Goal: Use online tool/utility: Utilize a website feature to perform a specific function

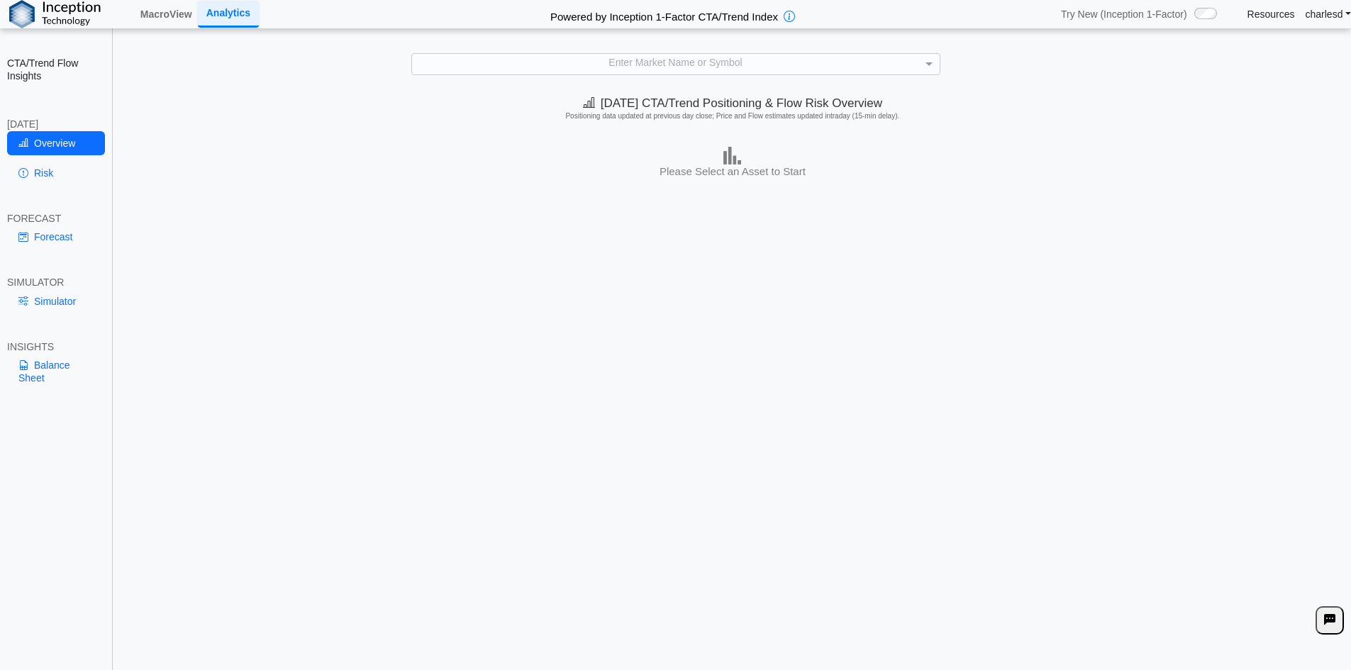
click at [640, 60] on div "Enter Market Name or Symbol" at bounding box center [676, 64] width 528 height 20
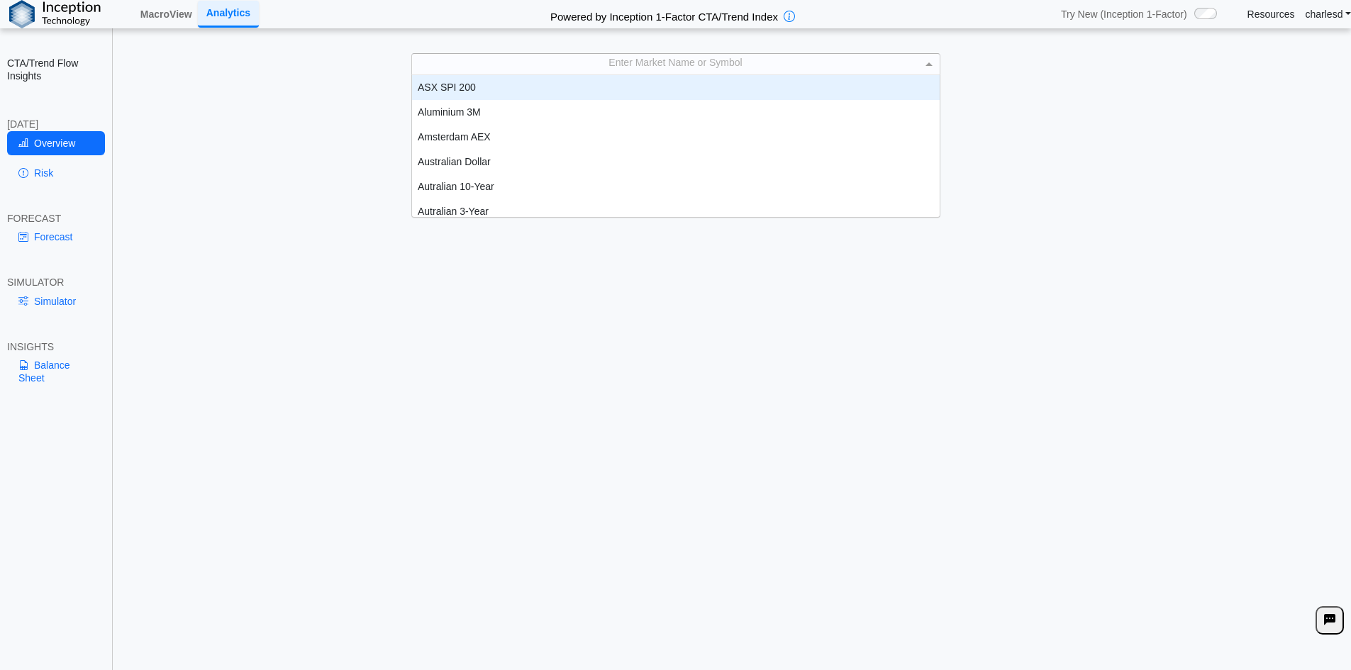
scroll to position [131, 517]
type input "****"
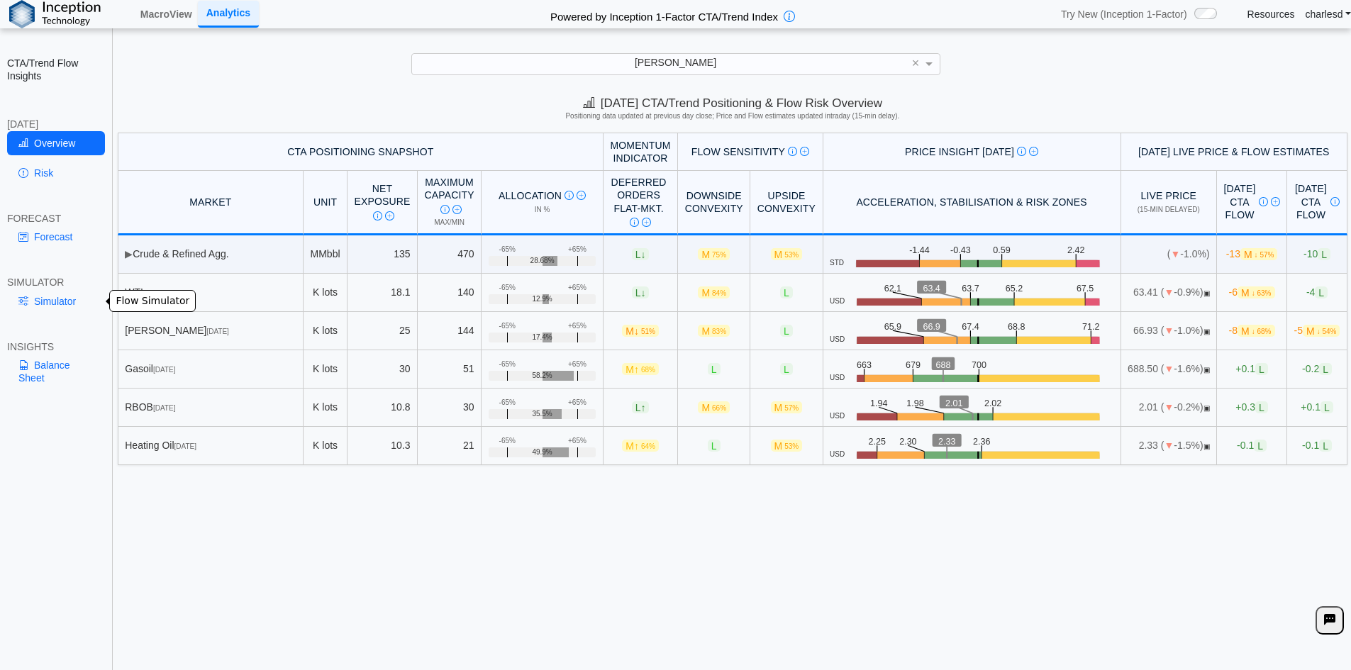
click at [55, 307] on link "Simulator" at bounding box center [56, 301] width 98 height 24
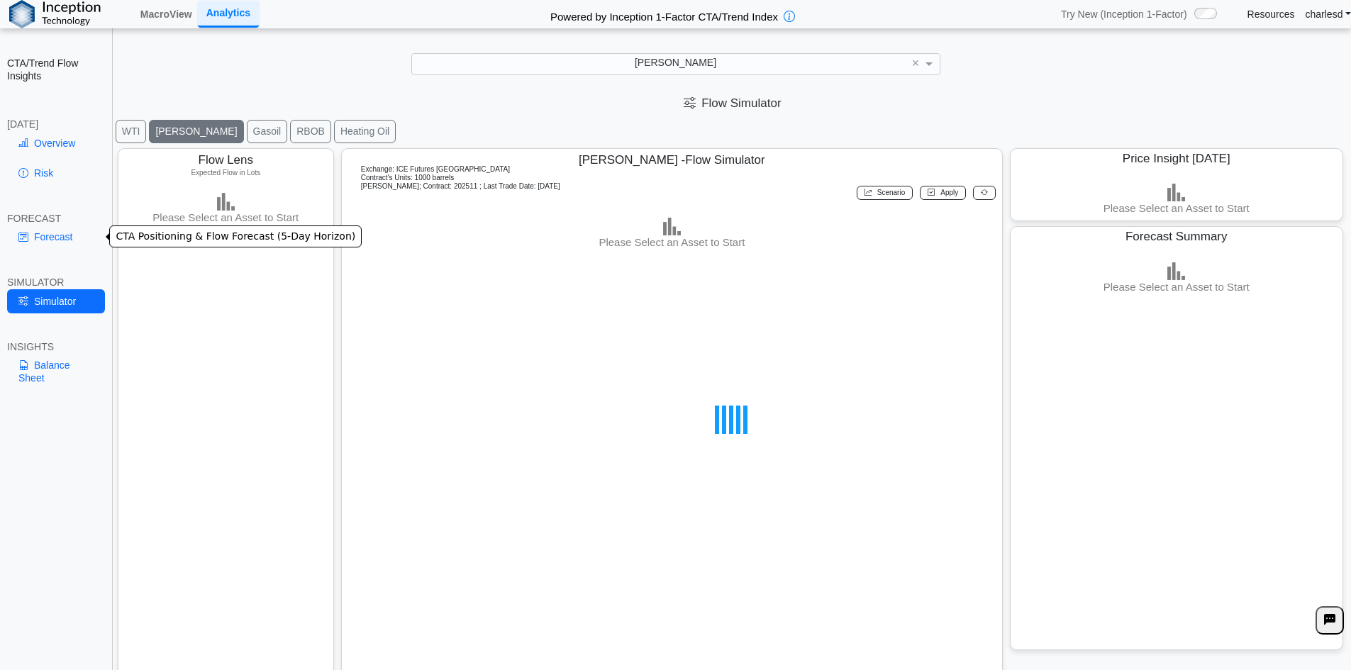
click at [55, 238] on link "Forecast" at bounding box center [56, 237] width 98 height 24
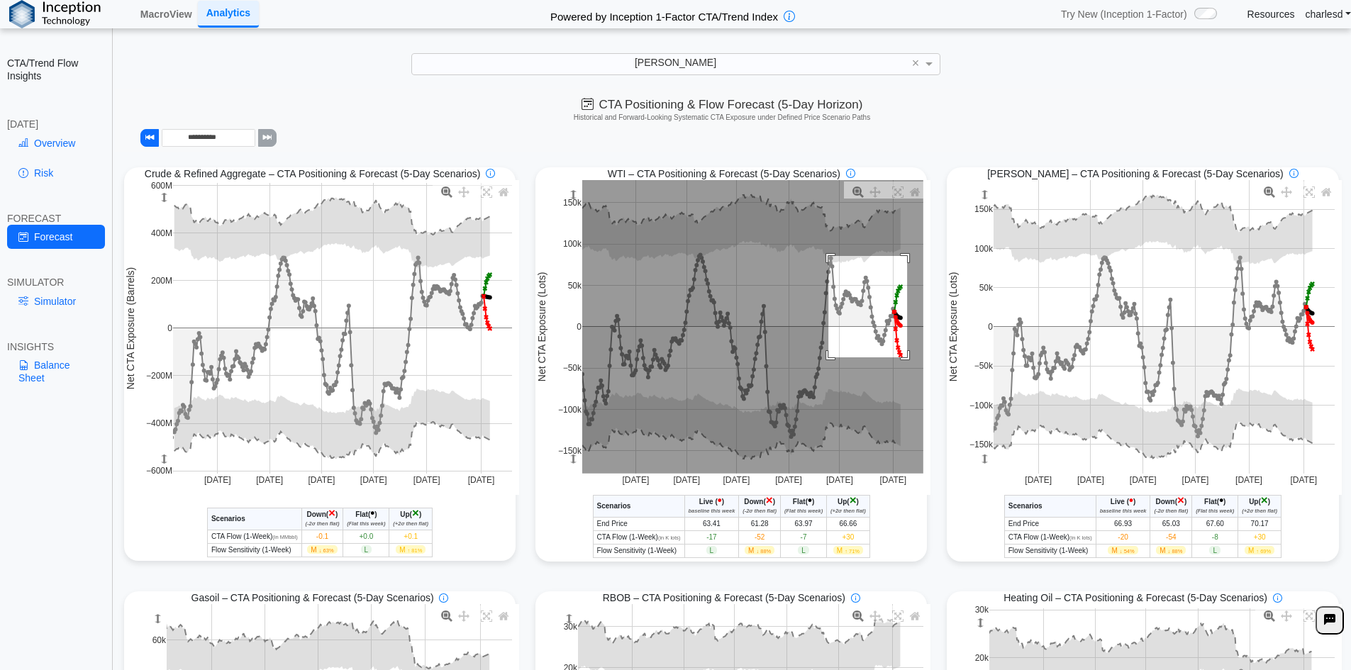
drag, startPoint x: 826, startPoint y: 265, endPoint x: 904, endPoint y: 365, distance: 125.8
click at [904, 365] on rect at bounding box center [752, 327] width 341 height 294
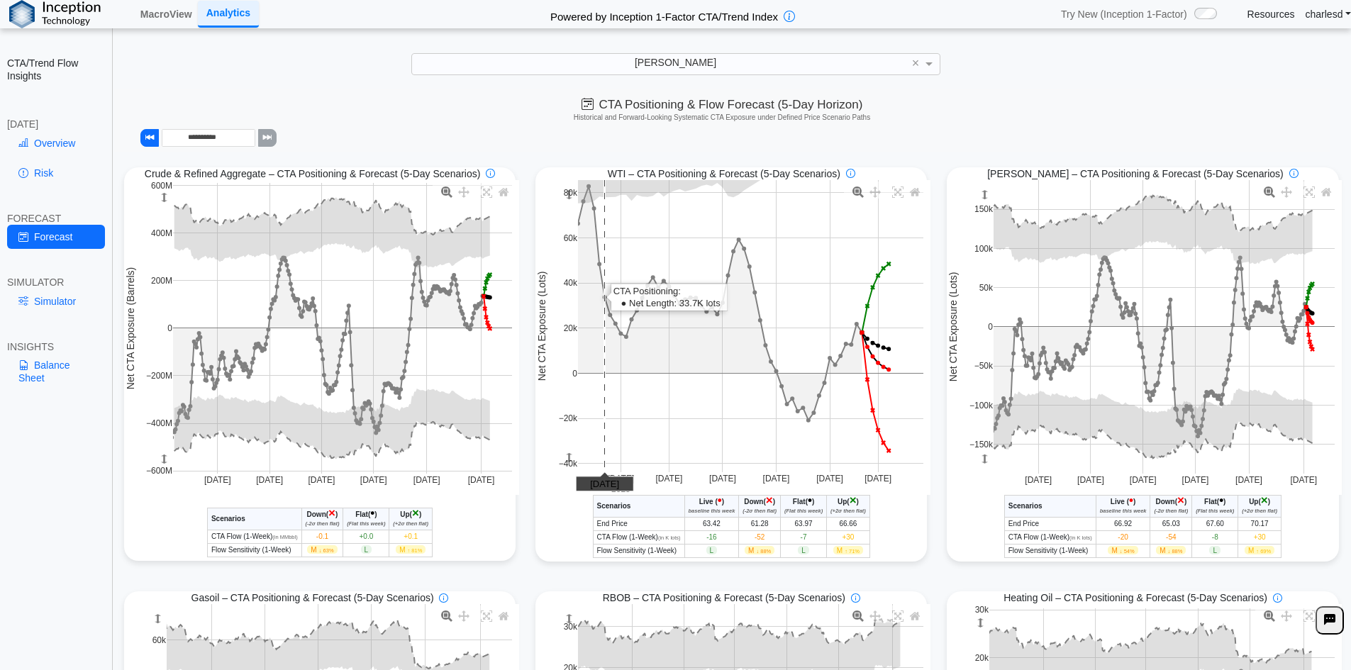
click at [602, 237] on rect at bounding box center [750, 326] width 345 height 292
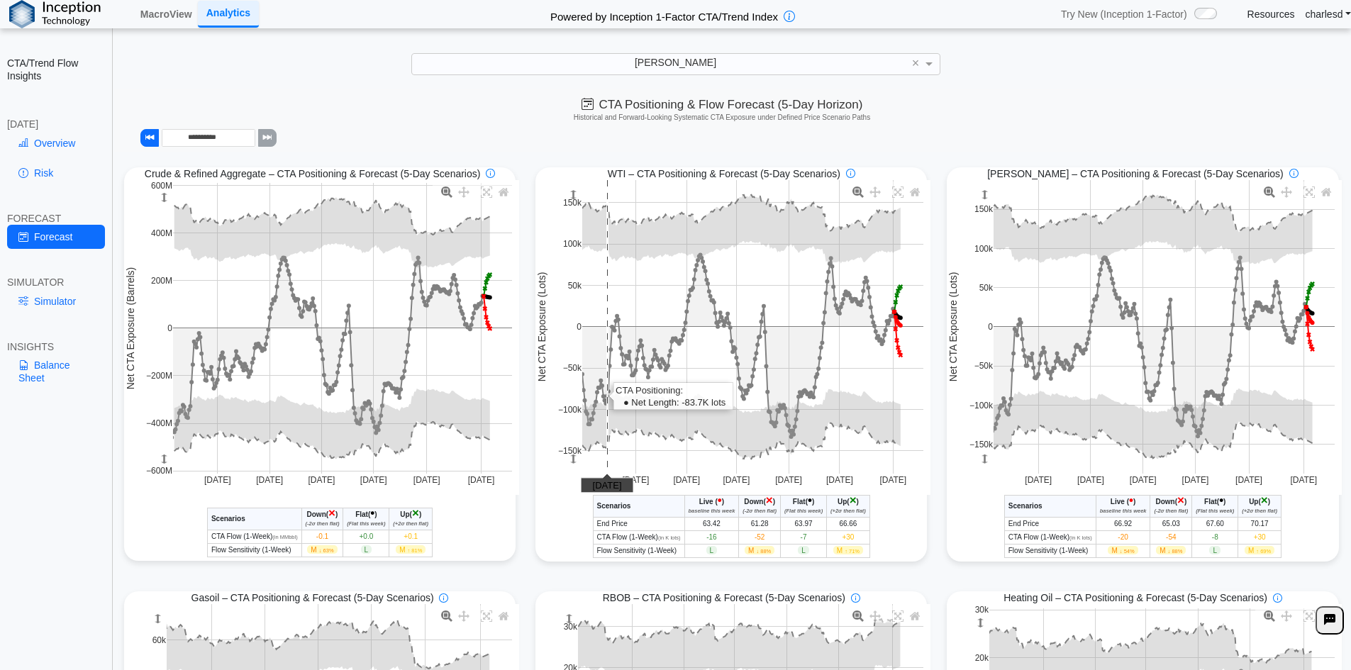
click at [602, 237] on rect at bounding box center [752, 327] width 341 height 294
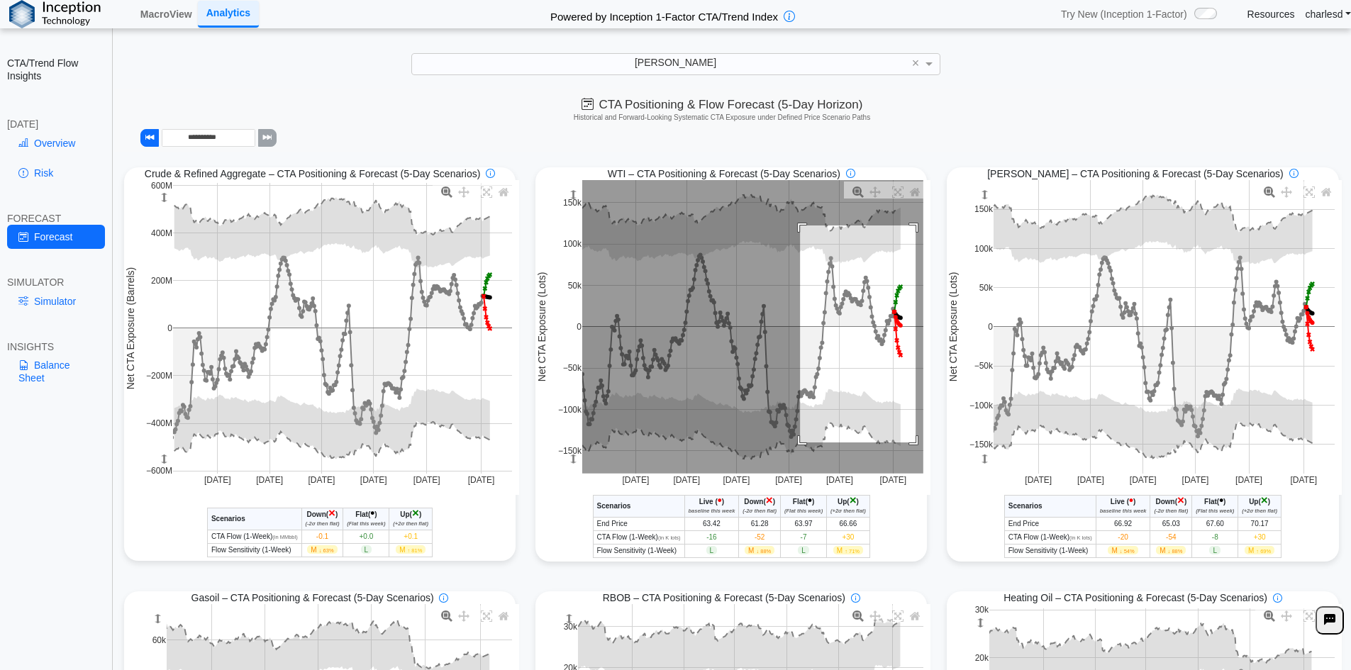
drag, startPoint x: 796, startPoint y: 228, endPoint x: 911, endPoint y: 444, distance: 244.3
click at [911, 444] on rect at bounding box center [752, 327] width 341 height 294
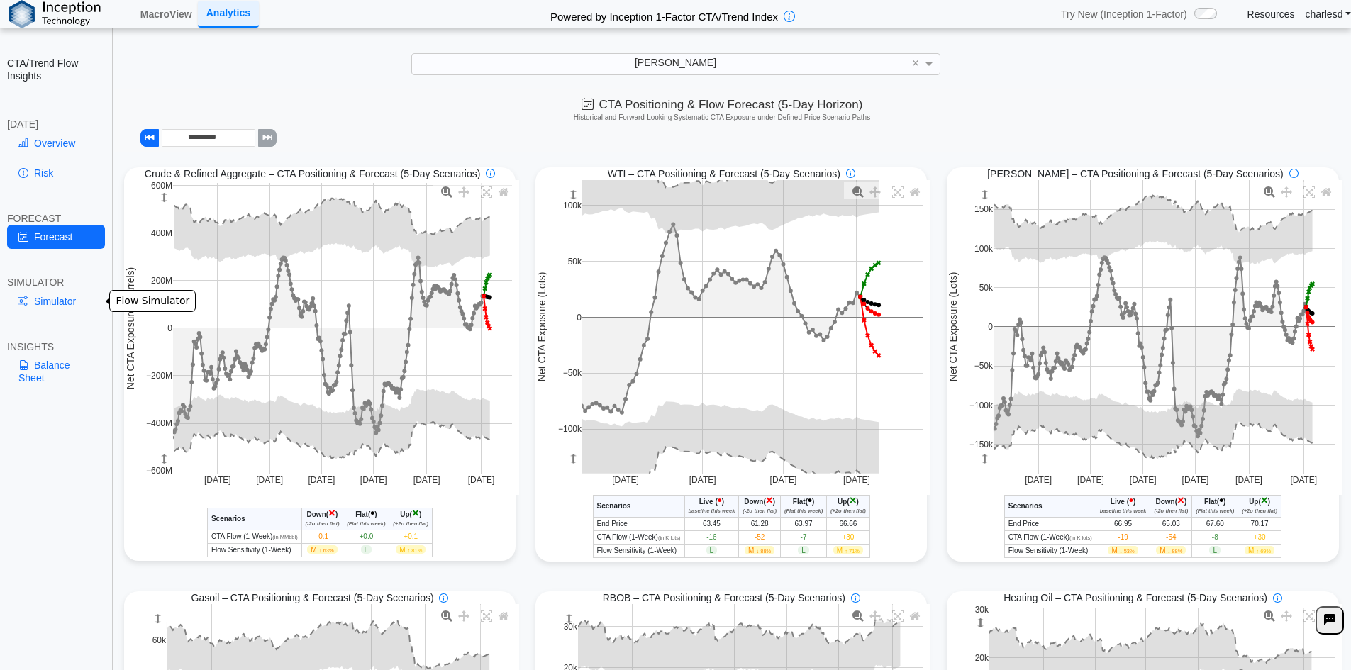
click at [59, 295] on link "Simulator" at bounding box center [56, 301] width 98 height 24
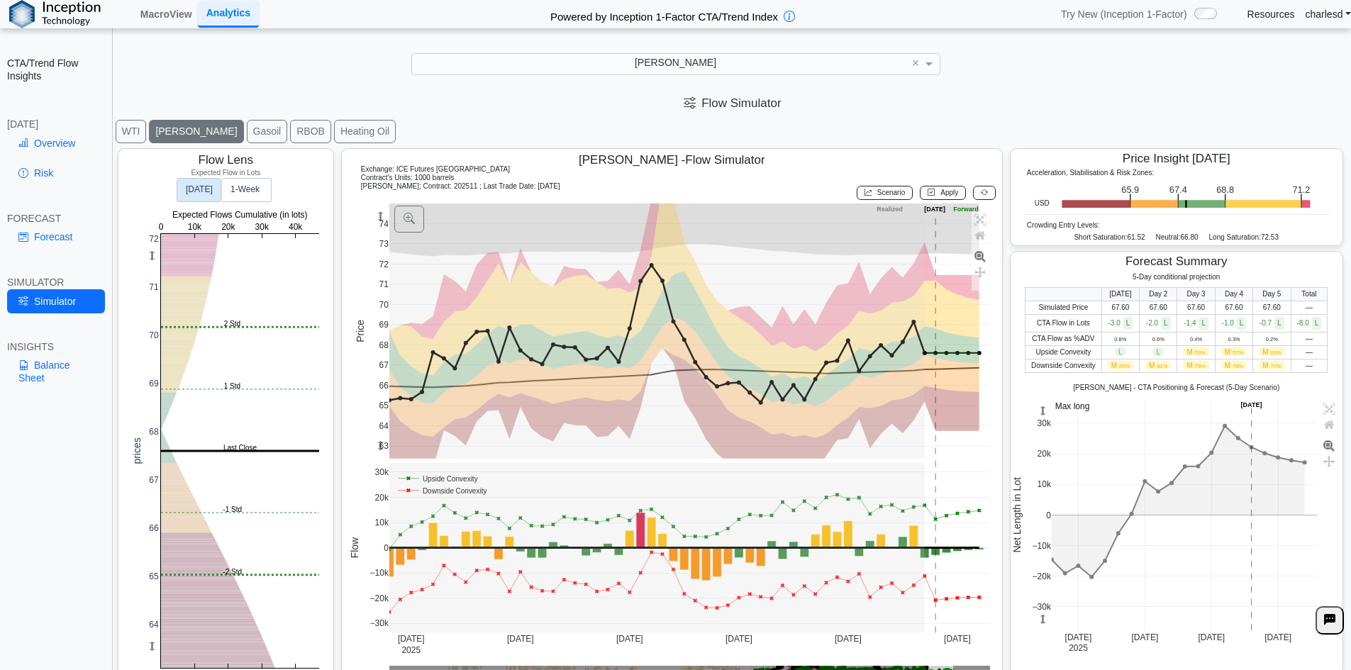
drag, startPoint x: 378, startPoint y: 216, endPoint x: 374, endPoint y: 433, distance: 217.1
click at [382, 249] on g at bounding box center [689, 331] width 631 height 284
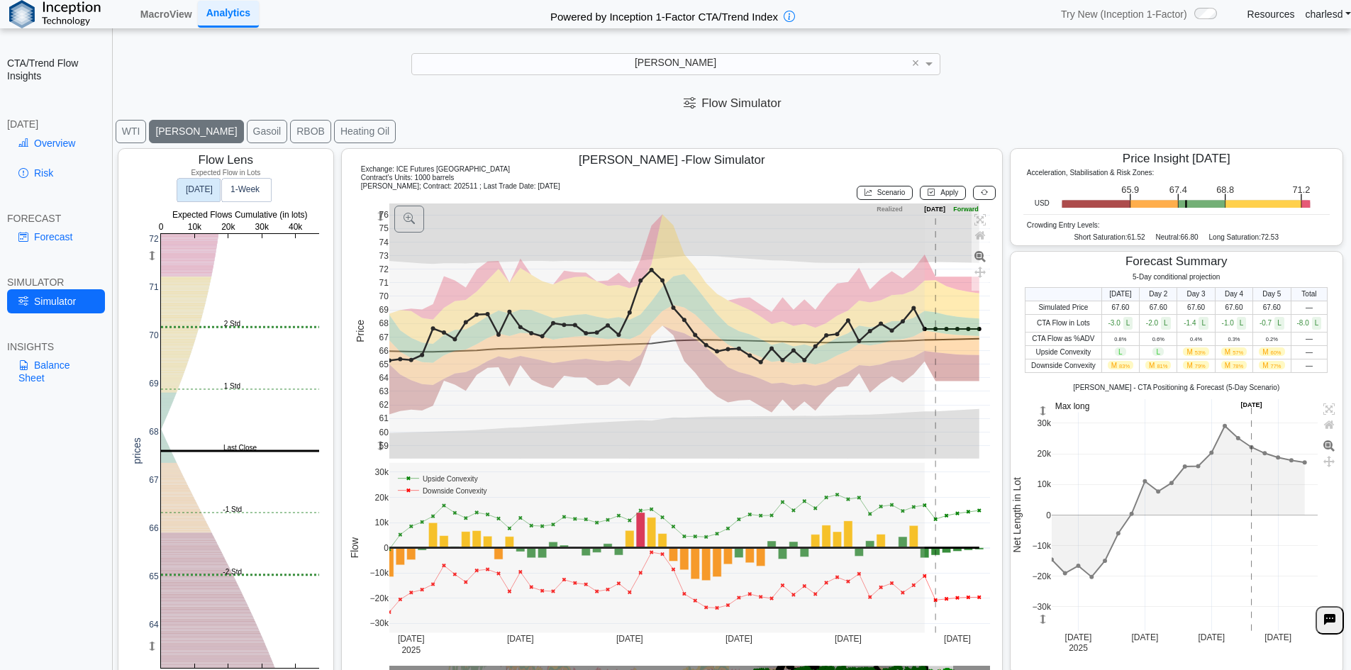
drag, startPoint x: 377, startPoint y: 446, endPoint x: 379, endPoint y: 387, distance: 58.9
click at [379, 387] on g at bounding box center [689, 331] width 631 height 284
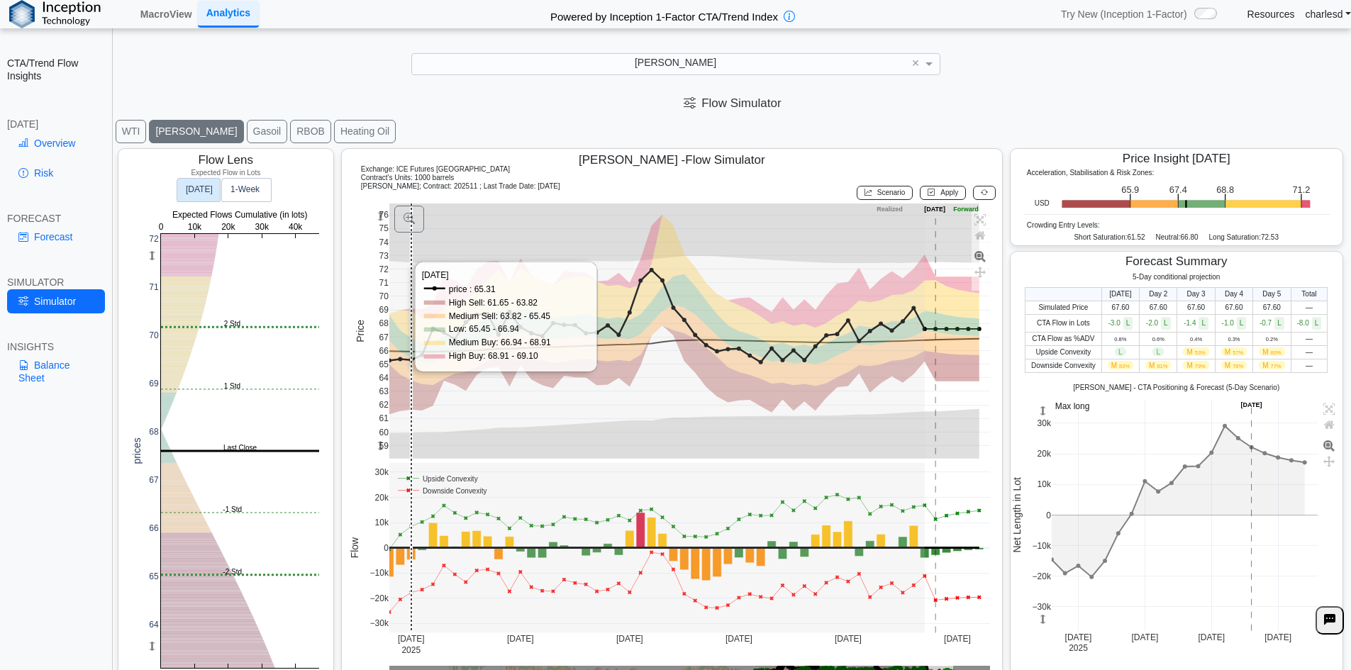
scroll to position [23, 0]
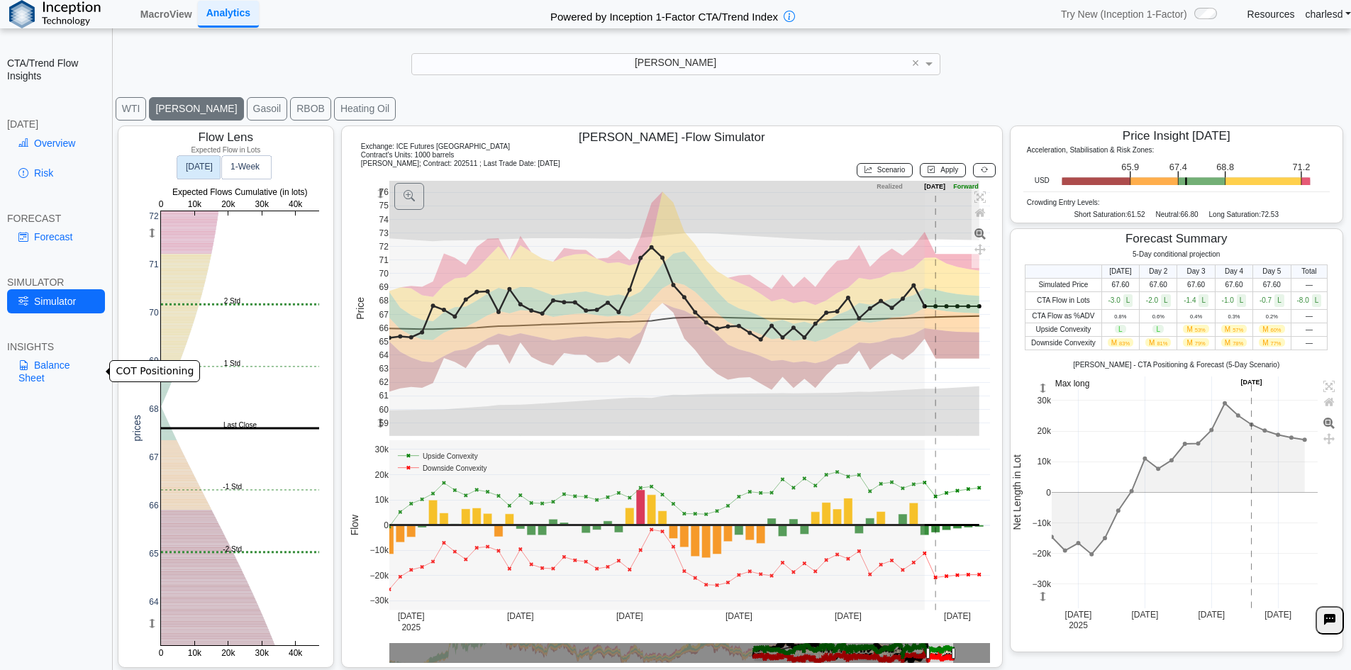
click at [44, 375] on link "Balance Sheet" at bounding box center [56, 371] width 98 height 37
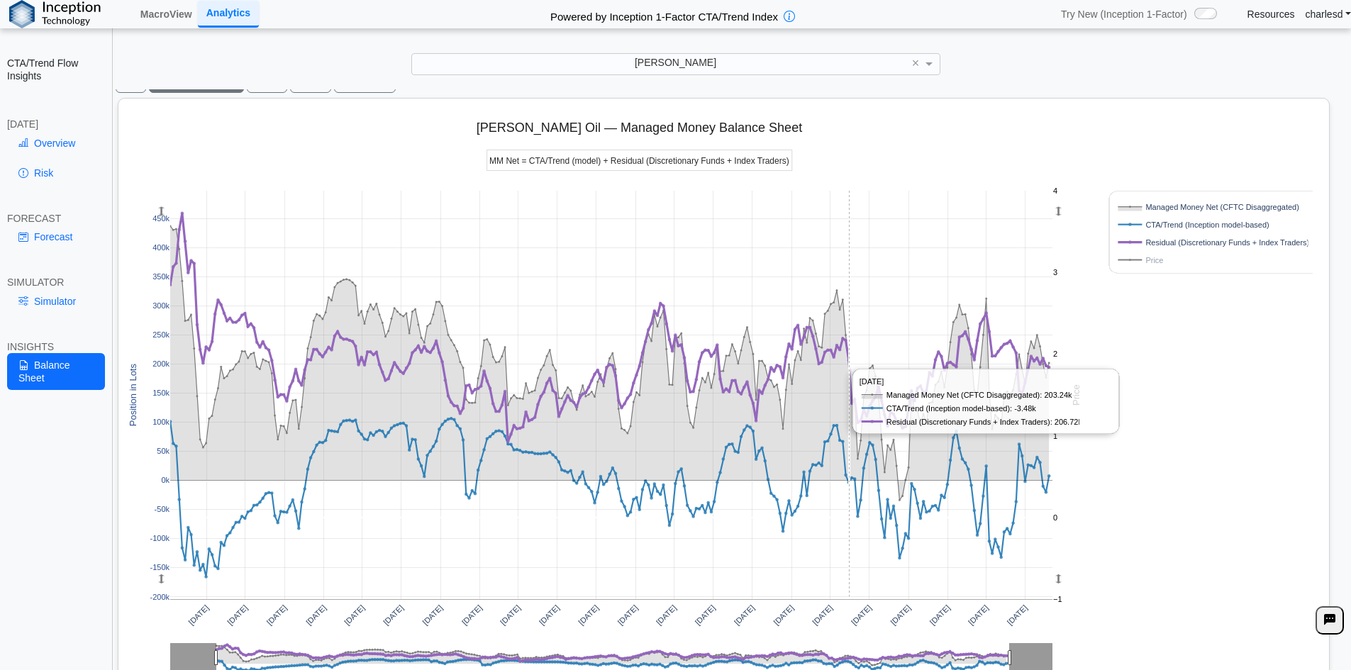
scroll to position [113, 0]
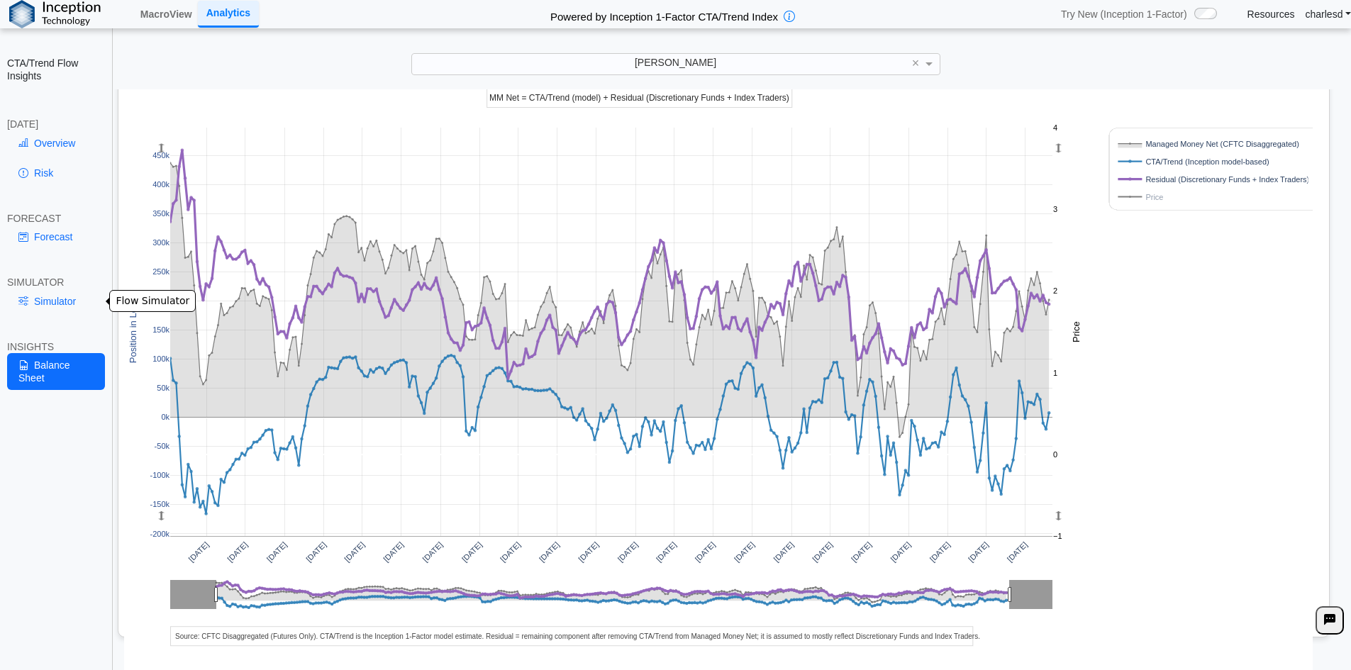
click at [67, 301] on link "Simulator" at bounding box center [56, 301] width 98 height 24
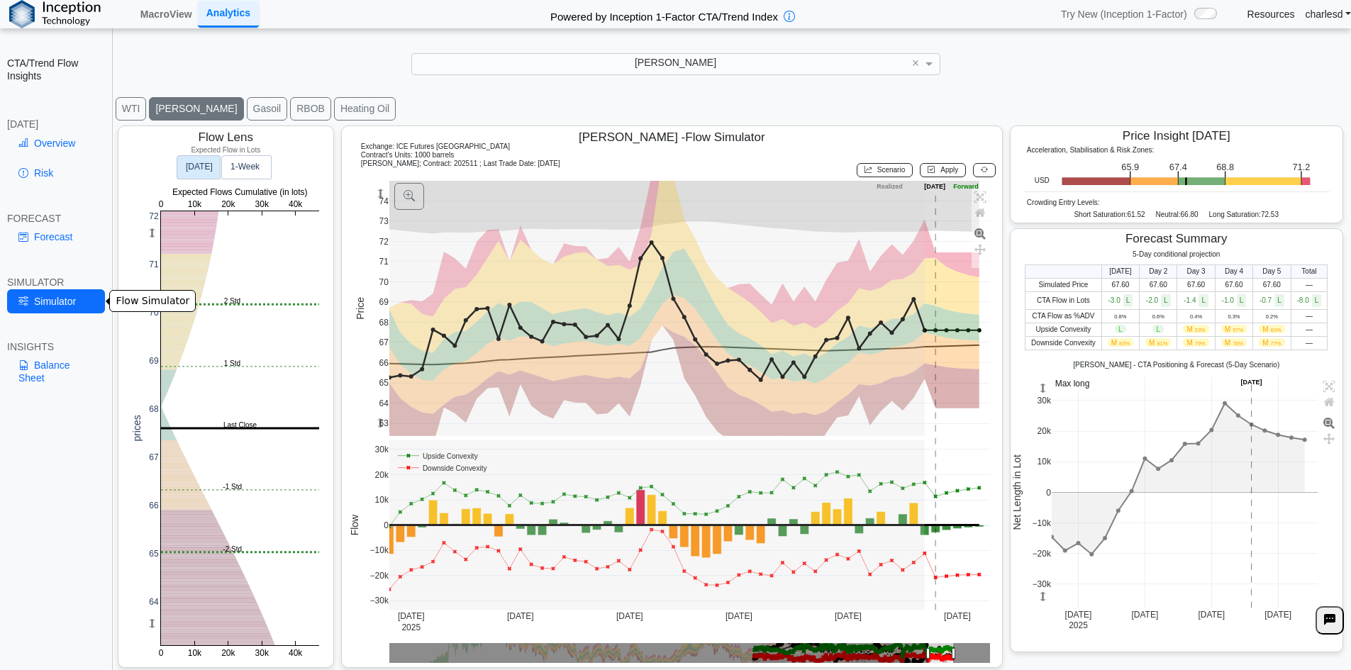
scroll to position [23, 0]
click at [55, 235] on link "Forecast" at bounding box center [56, 237] width 98 height 24
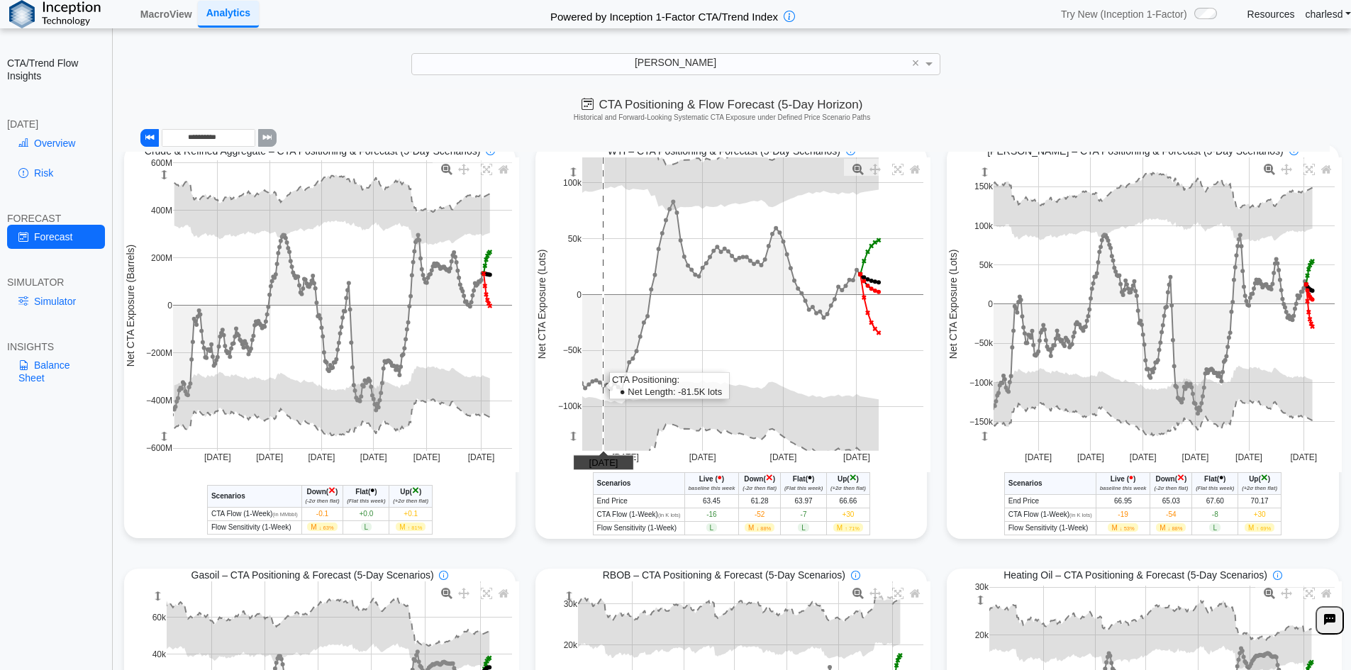
scroll to position [0, 0]
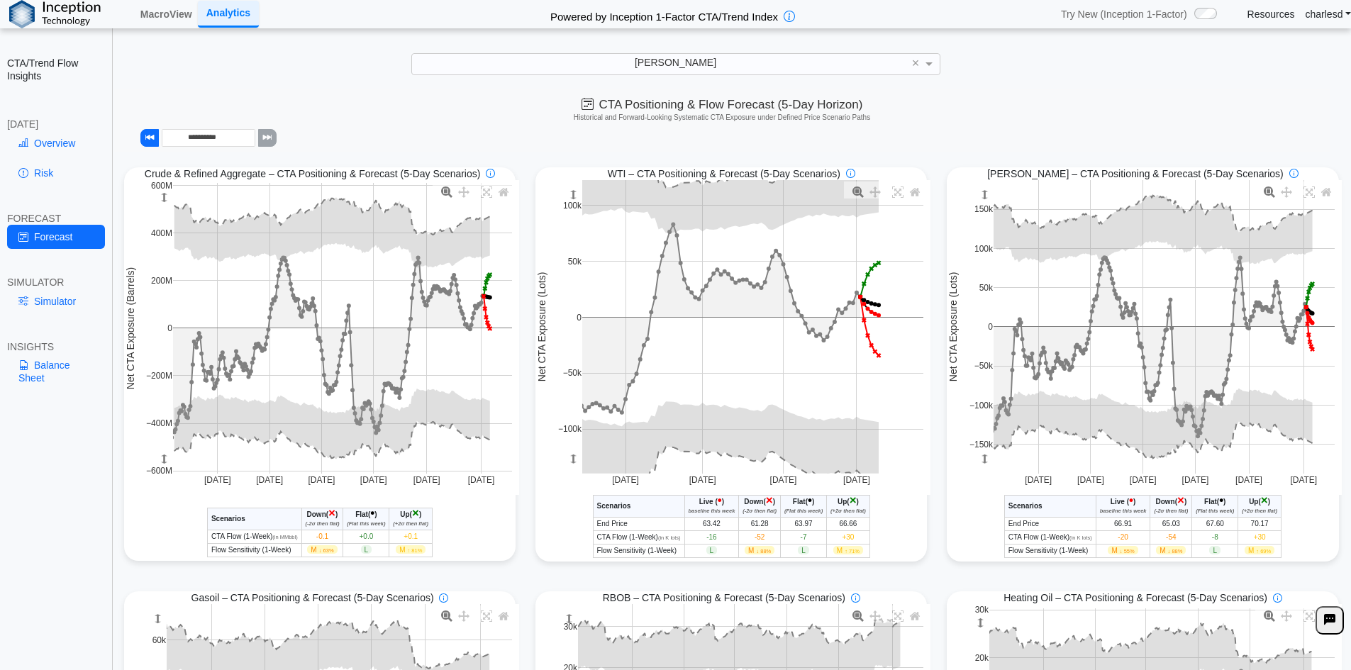
click at [524, 51] on div "**********" at bounding box center [675, 345] width 1351 height 690
click at [540, 68] on div "[PERSON_NAME]" at bounding box center [676, 64] width 528 height 20
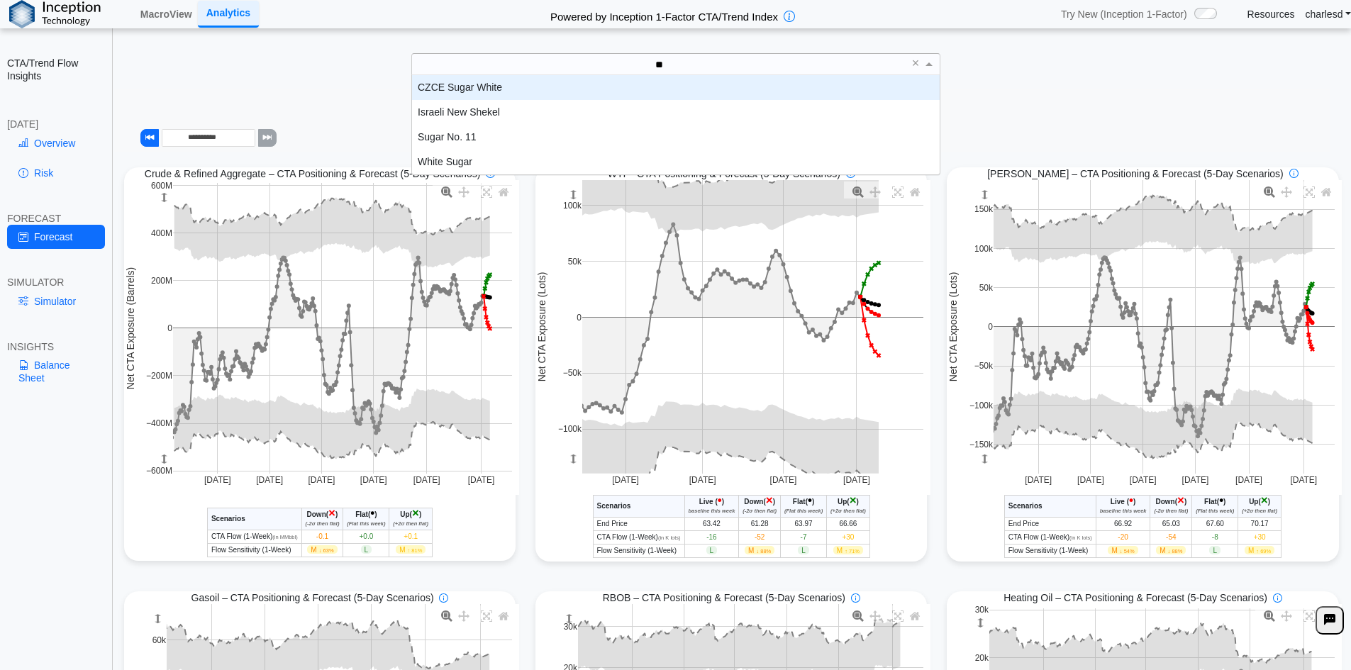
type input "***"
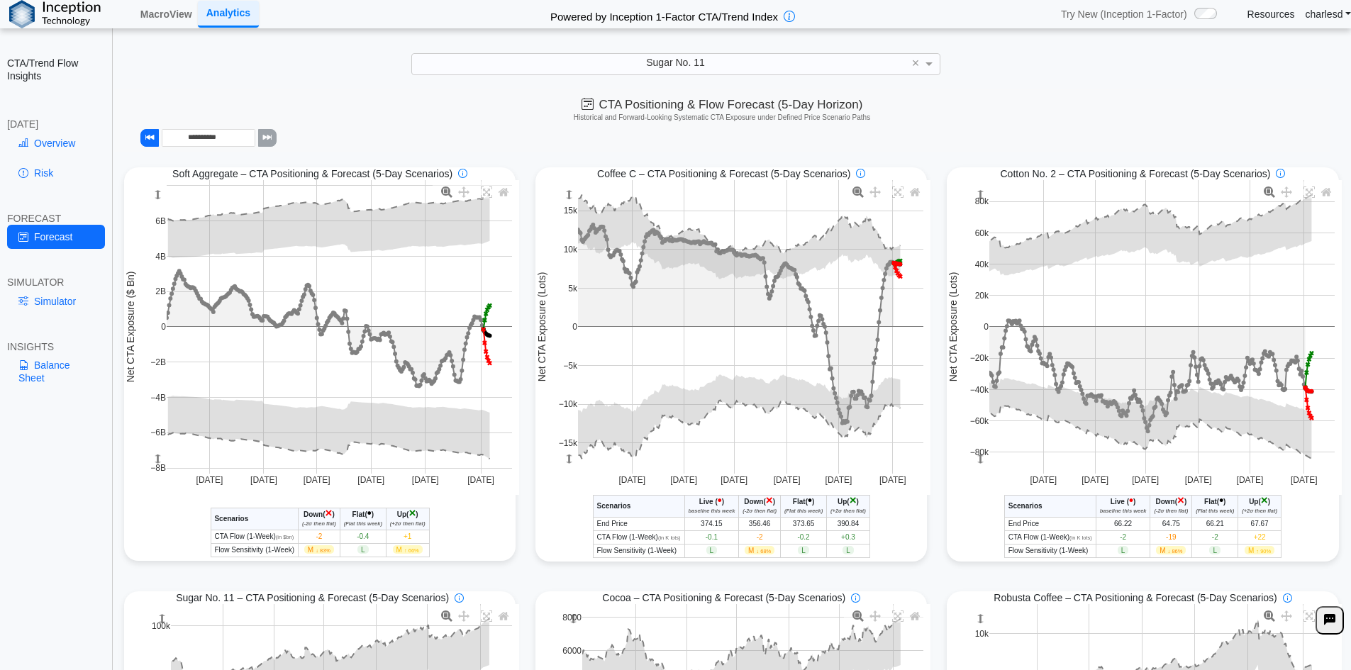
drag, startPoint x: 68, startPoint y: 305, endPoint x: 39, endPoint y: 319, distance: 32.4
click at [68, 305] on link "Simulator" at bounding box center [56, 301] width 98 height 24
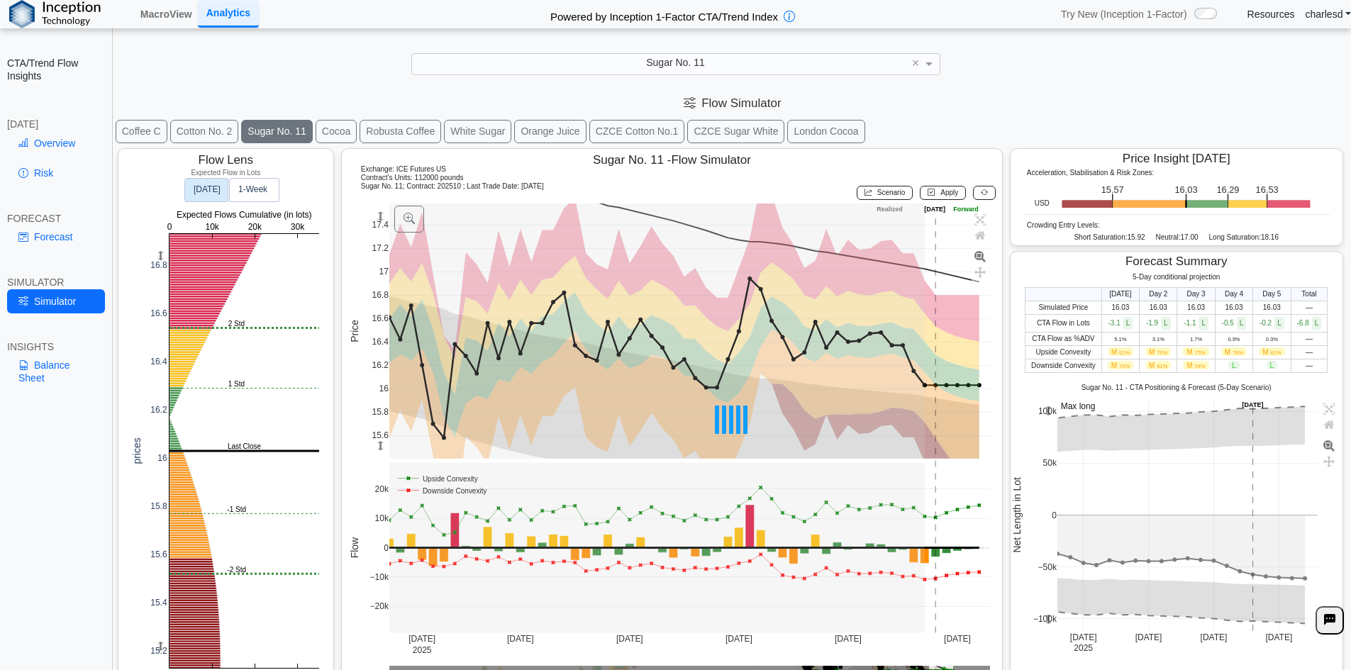
scroll to position [23, 0]
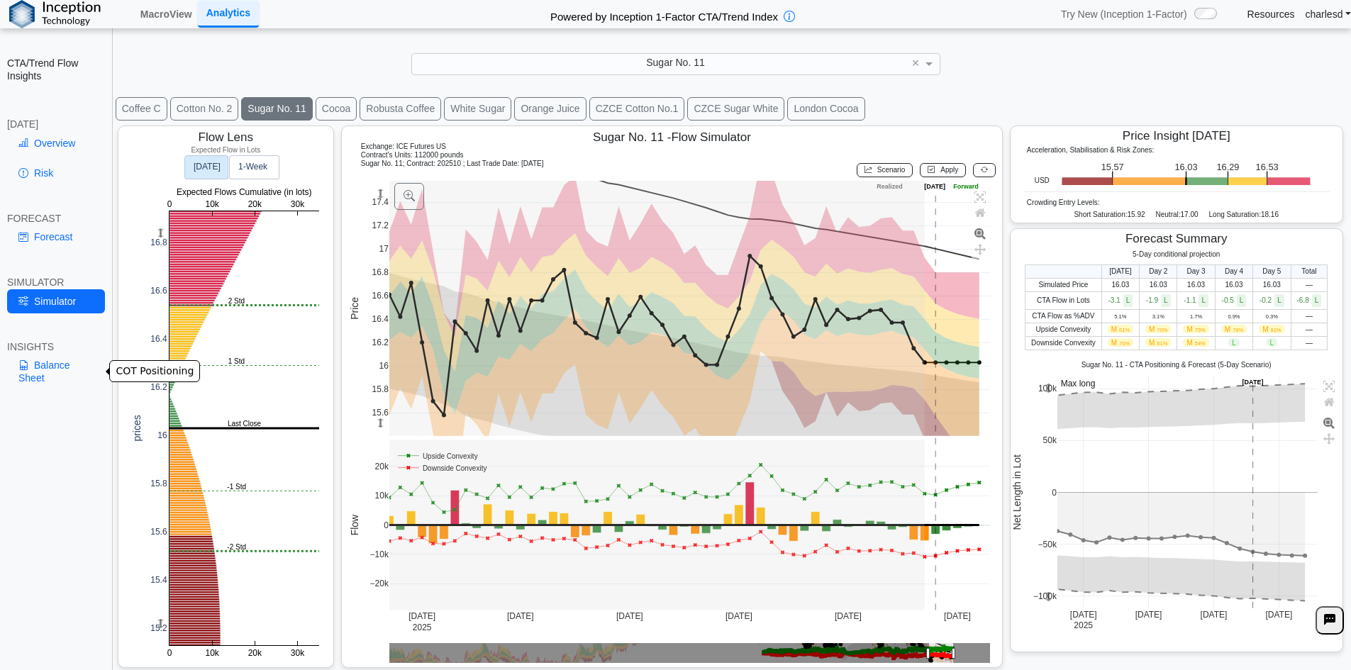
click at [65, 372] on link "Balance Sheet" at bounding box center [56, 371] width 98 height 37
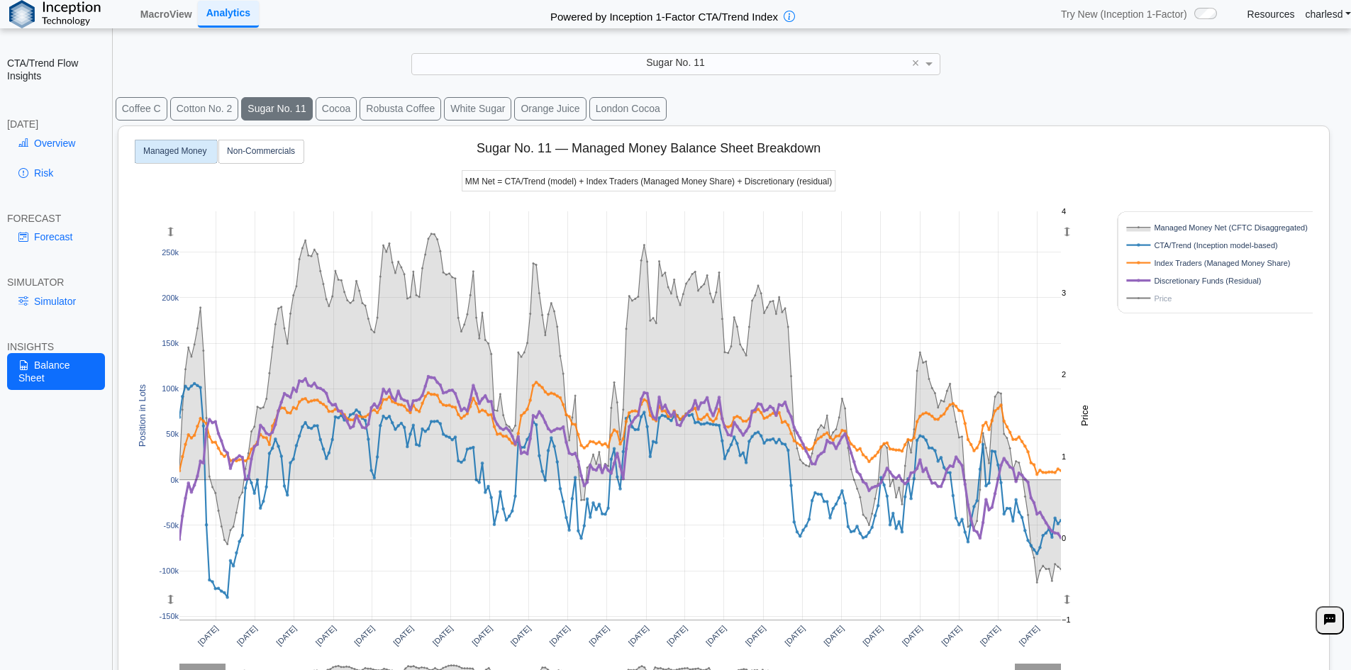
click at [488, 105] on button "White Sugar" at bounding box center [477, 108] width 67 height 23
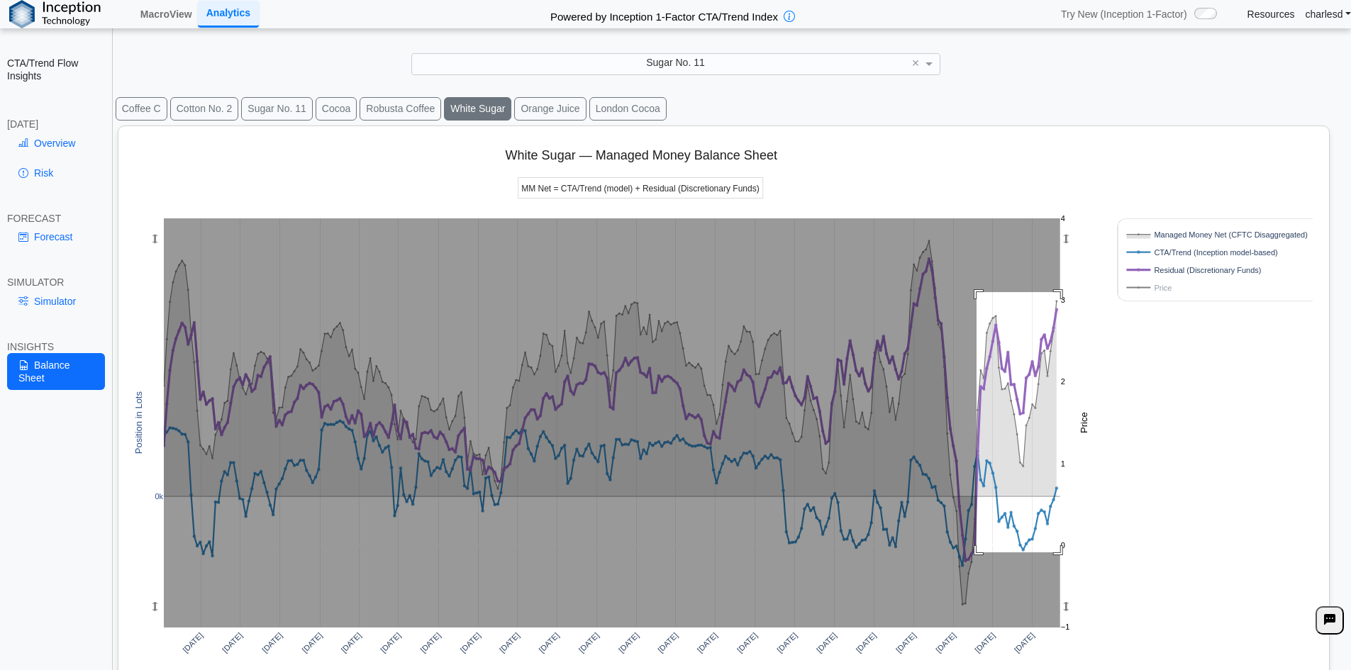
drag, startPoint x: 987, startPoint y: 317, endPoint x: 1134, endPoint y: 553, distance: 277.9
click at [1134, 553] on div "[DATE] [DATE] [DATE] [DATE] [DATE] [DATE] [DATE] [DATE] [DATE] [DATE] [DATE] [D…" at bounding box center [718, 444] width 1188 height 637
